Goal: Feedback & Contribution: Contribute content

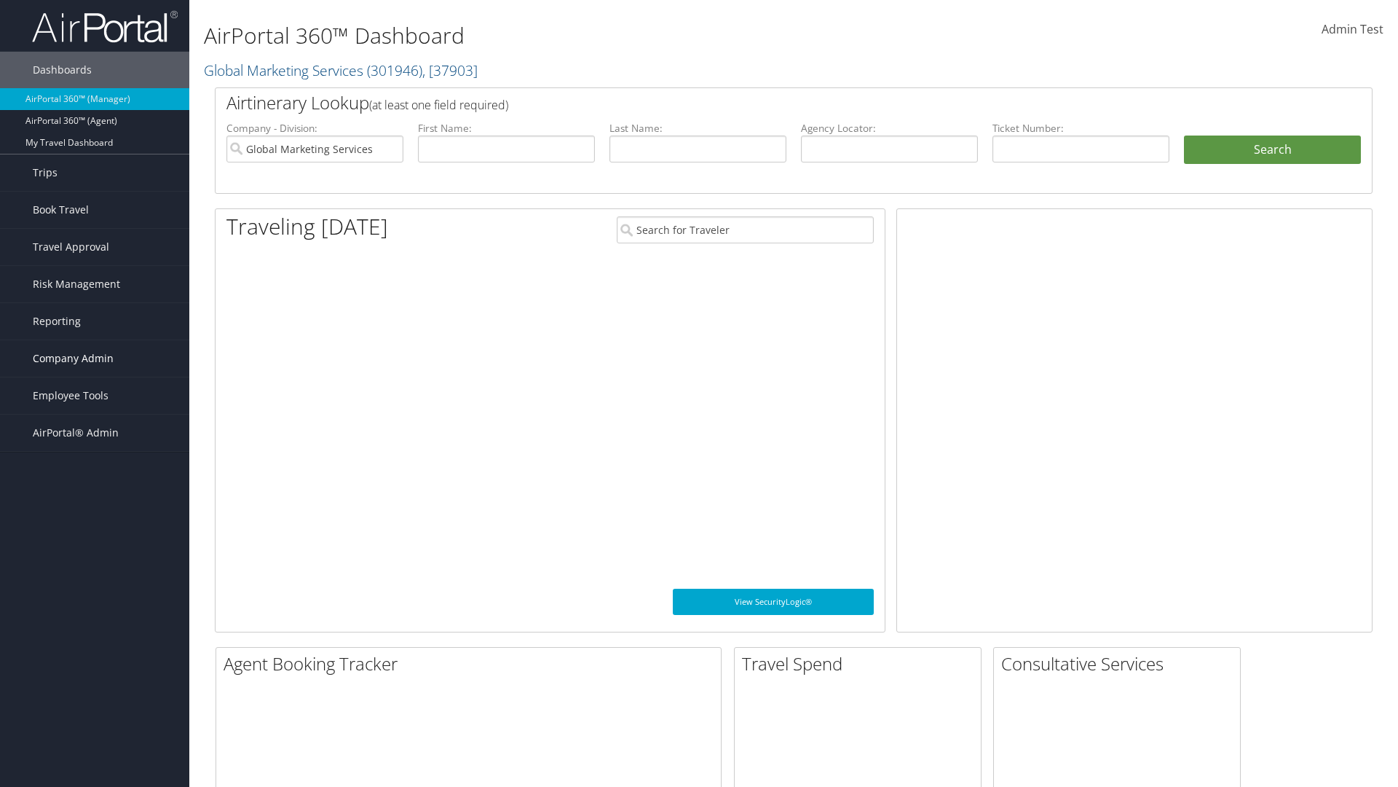
click at [95, 358] on span "Company Admin" at bounding box center [73, 358] width 81 height 36
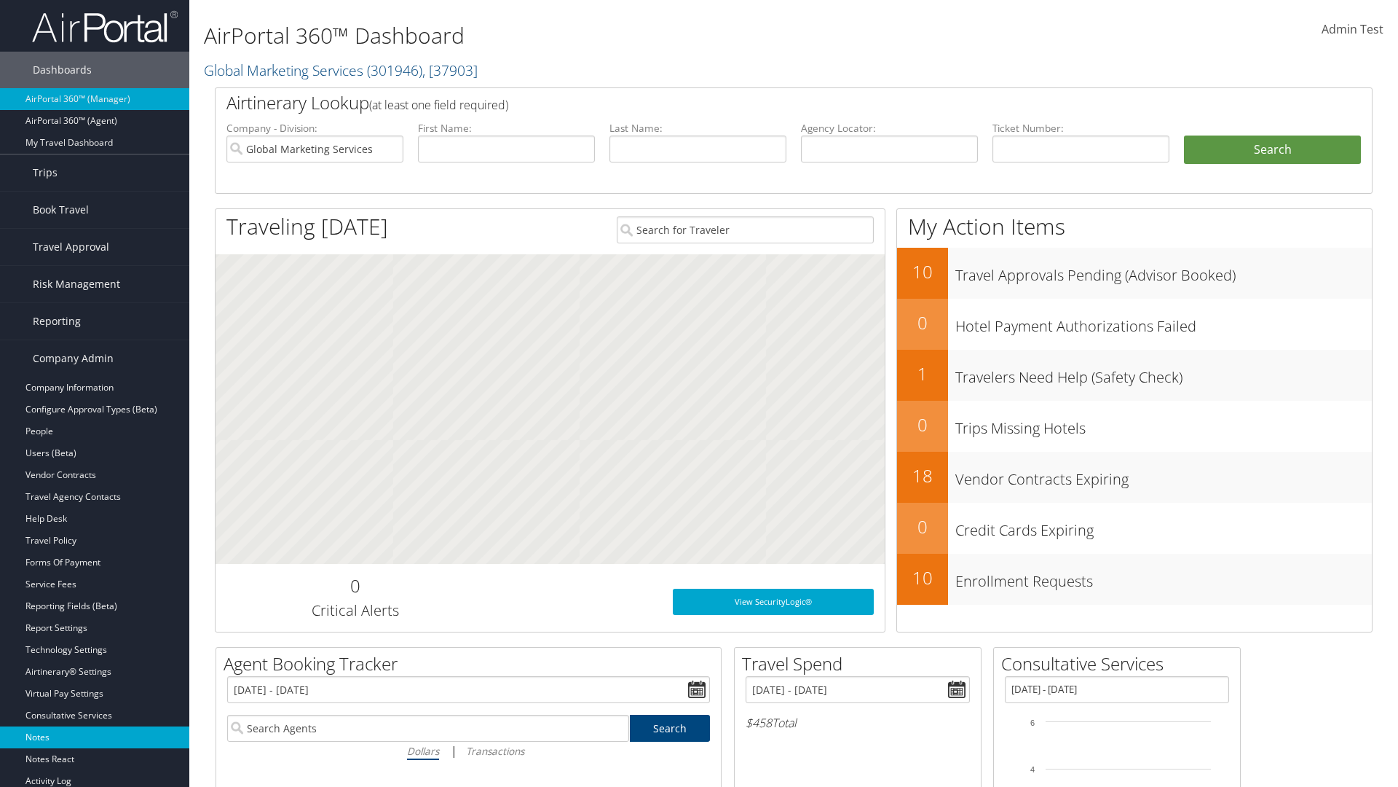
click at [95, 737] on link "Notes" at bounding box center [94, 737] width 189 height 22
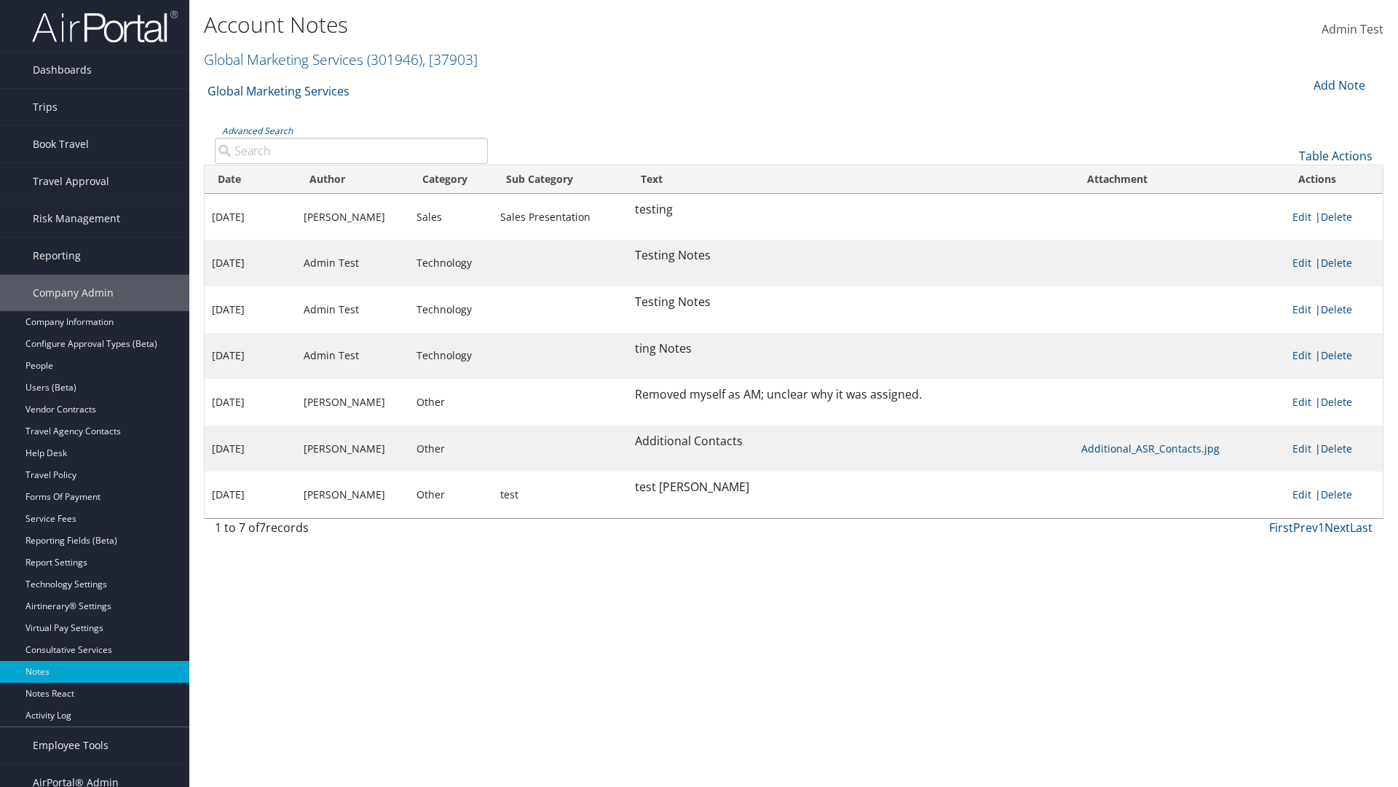
click at [1338, 84] on div "Add Note" at bounding box center [1338, 84] width 69 height 17
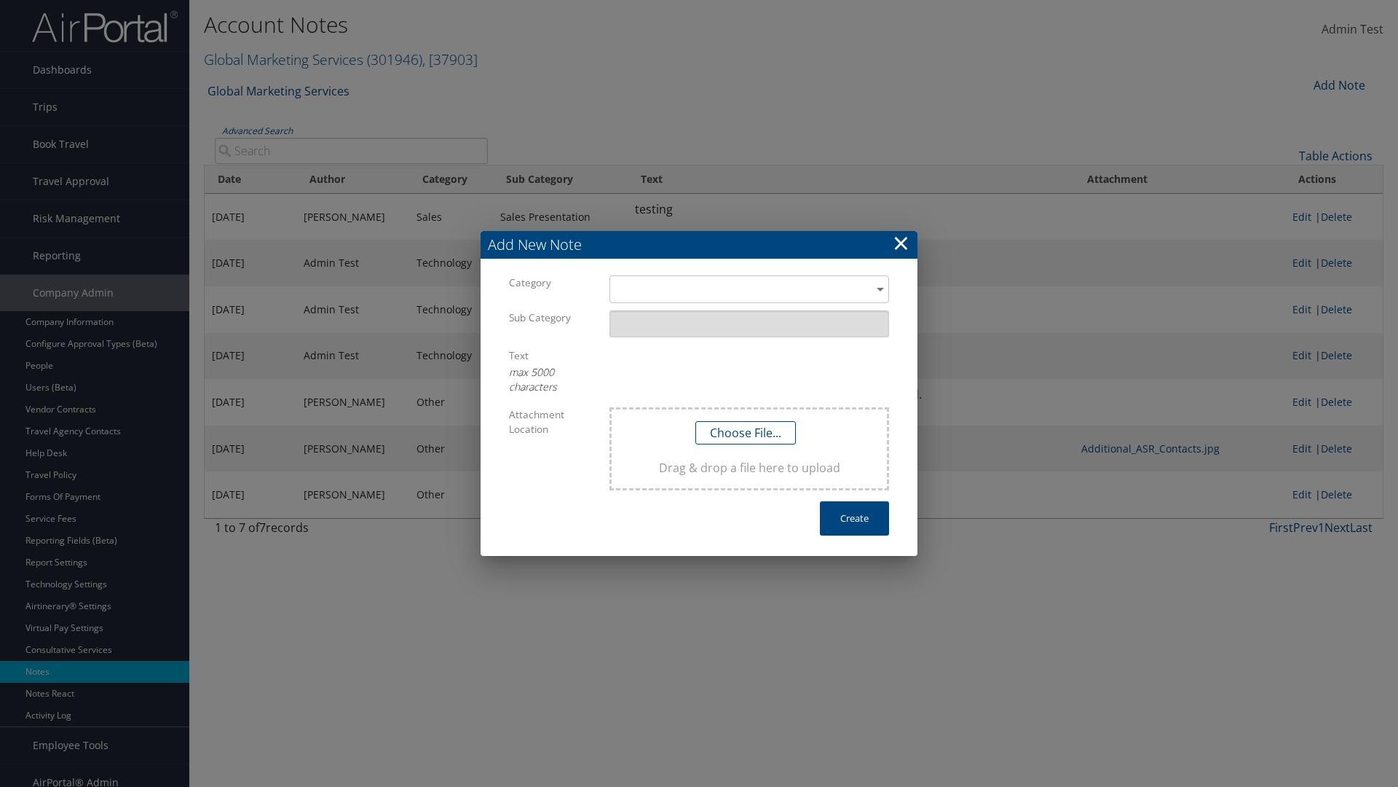
click at [699, 245] on h3 "Add New Note" at bounding box center [699, 245] width 437 height 28
click at [749, 289] on div "​" at bounding box center [750, 288] width 280 height 27
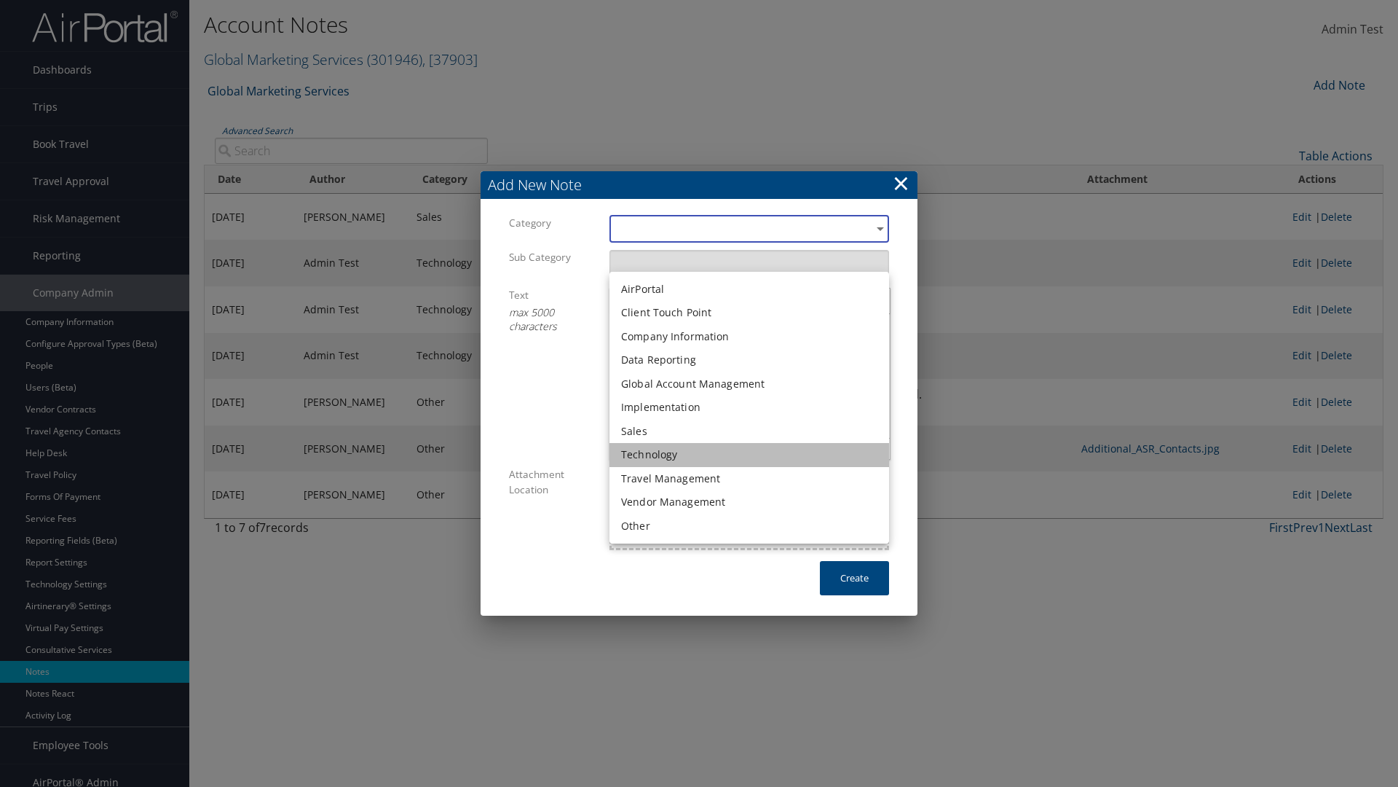
click at [749, 454] on li "Technology" at bounding box center [750, 455] width 280 height 24
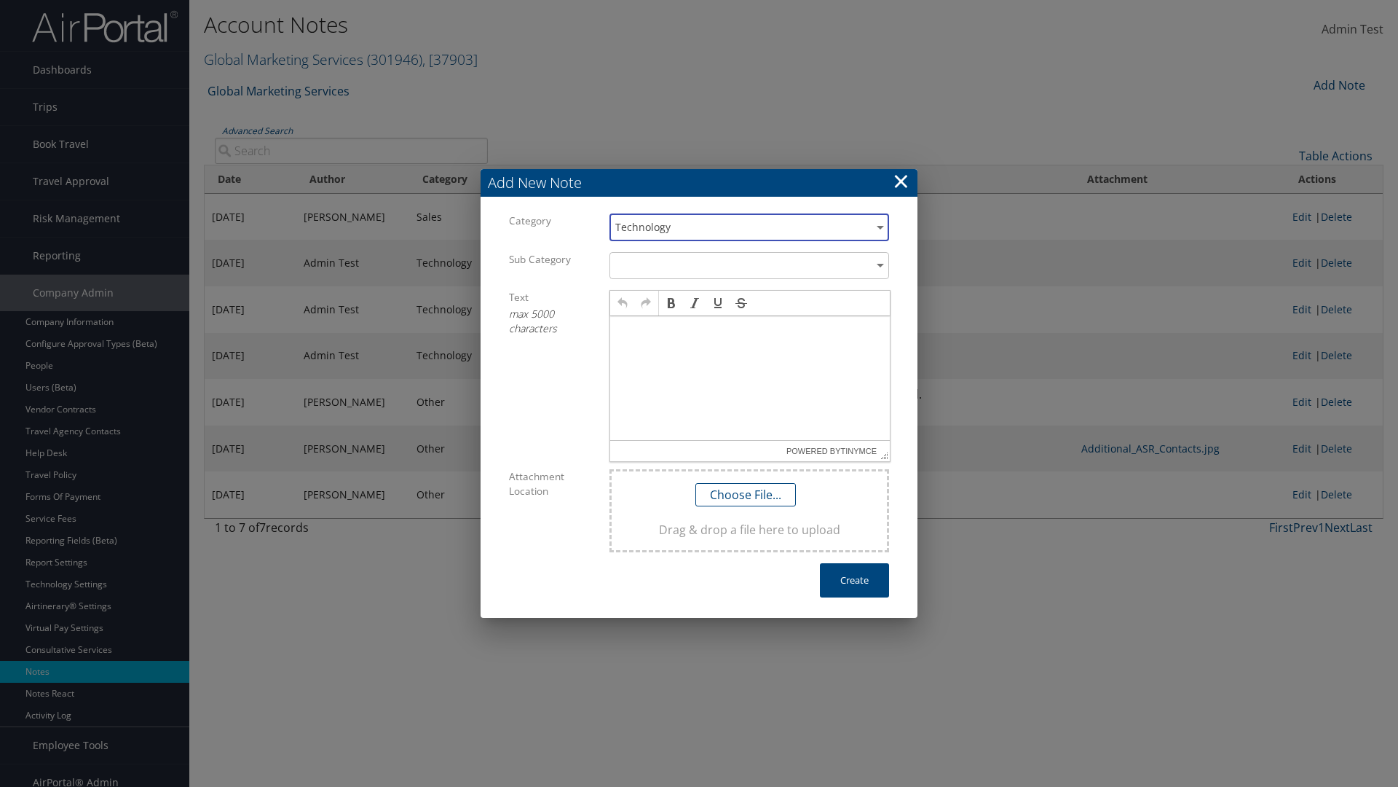
click at [750, 329] on p at bounding box center [750, 330] width 268 height 12
click at [854, 580] on button "Create" at bounding box center [854, 580] width 69 height 34
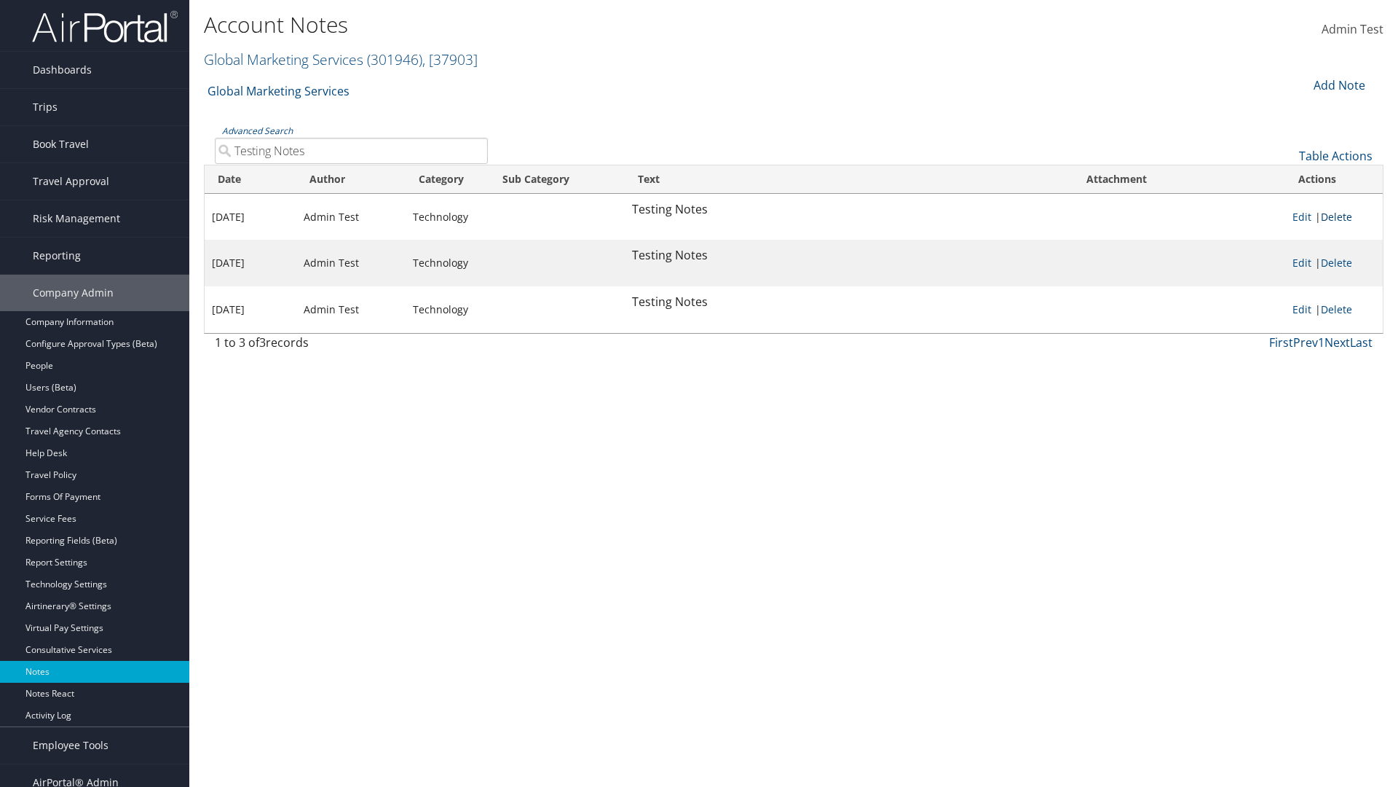
type input "Testing Notes"
click at [1339, 216] on link "Delete" at bounding box center [1336, 217] width 31 height 14
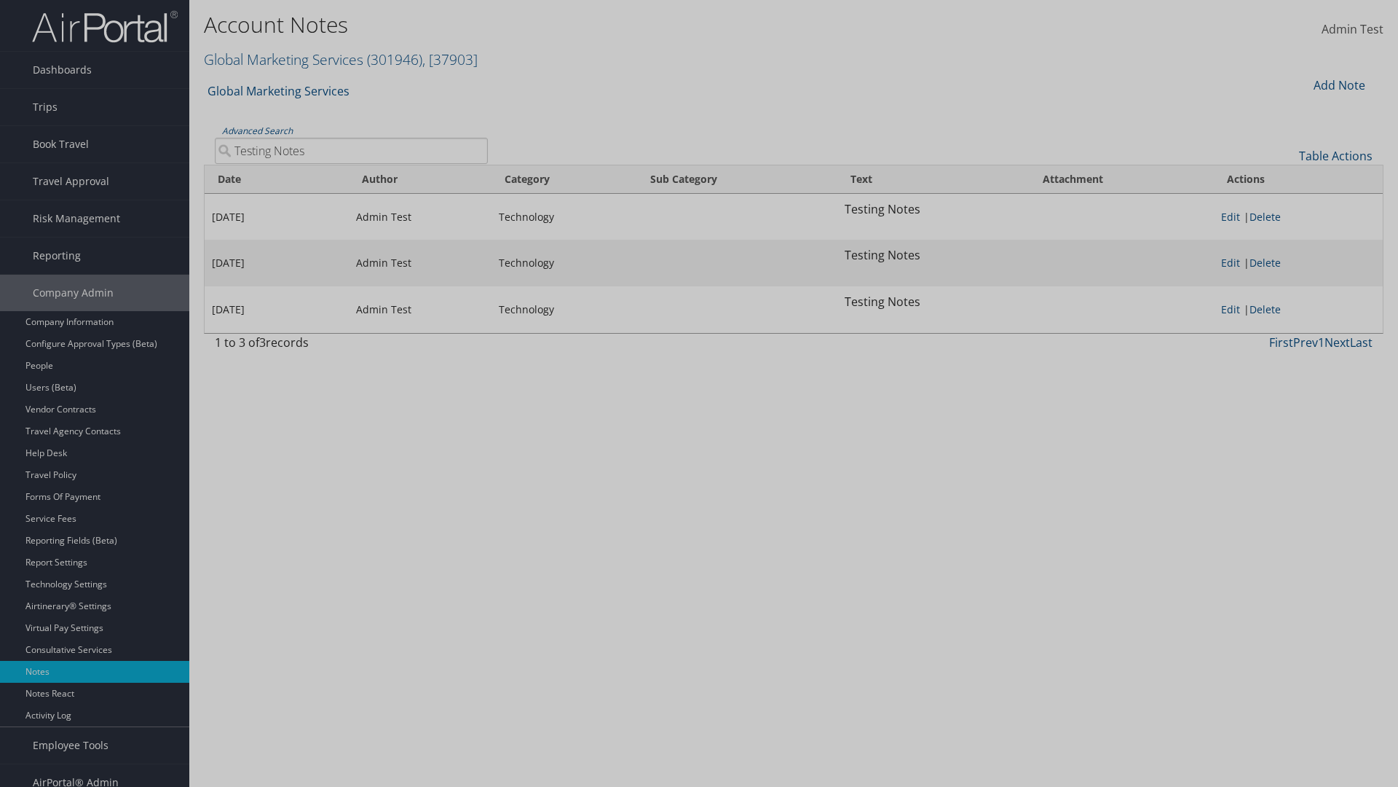
click at [0, 0] on button "Delete" at bounding box center [0, 0] width 0 height 0
